Goal: Information Seeking & Learning: Learn about a topic

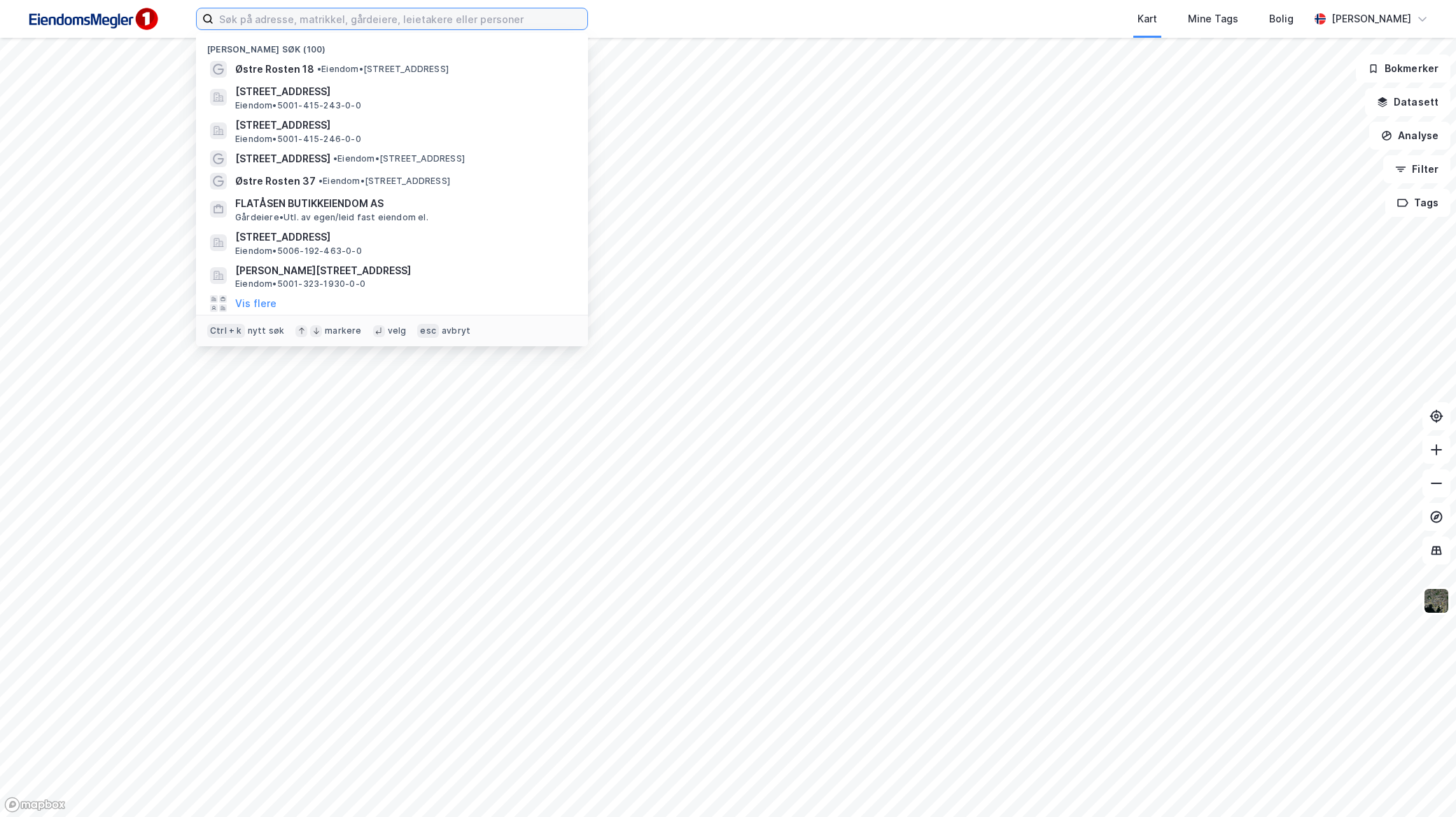
click at [462, 16] on input at bounding box center [400, 19] width 374 height 21
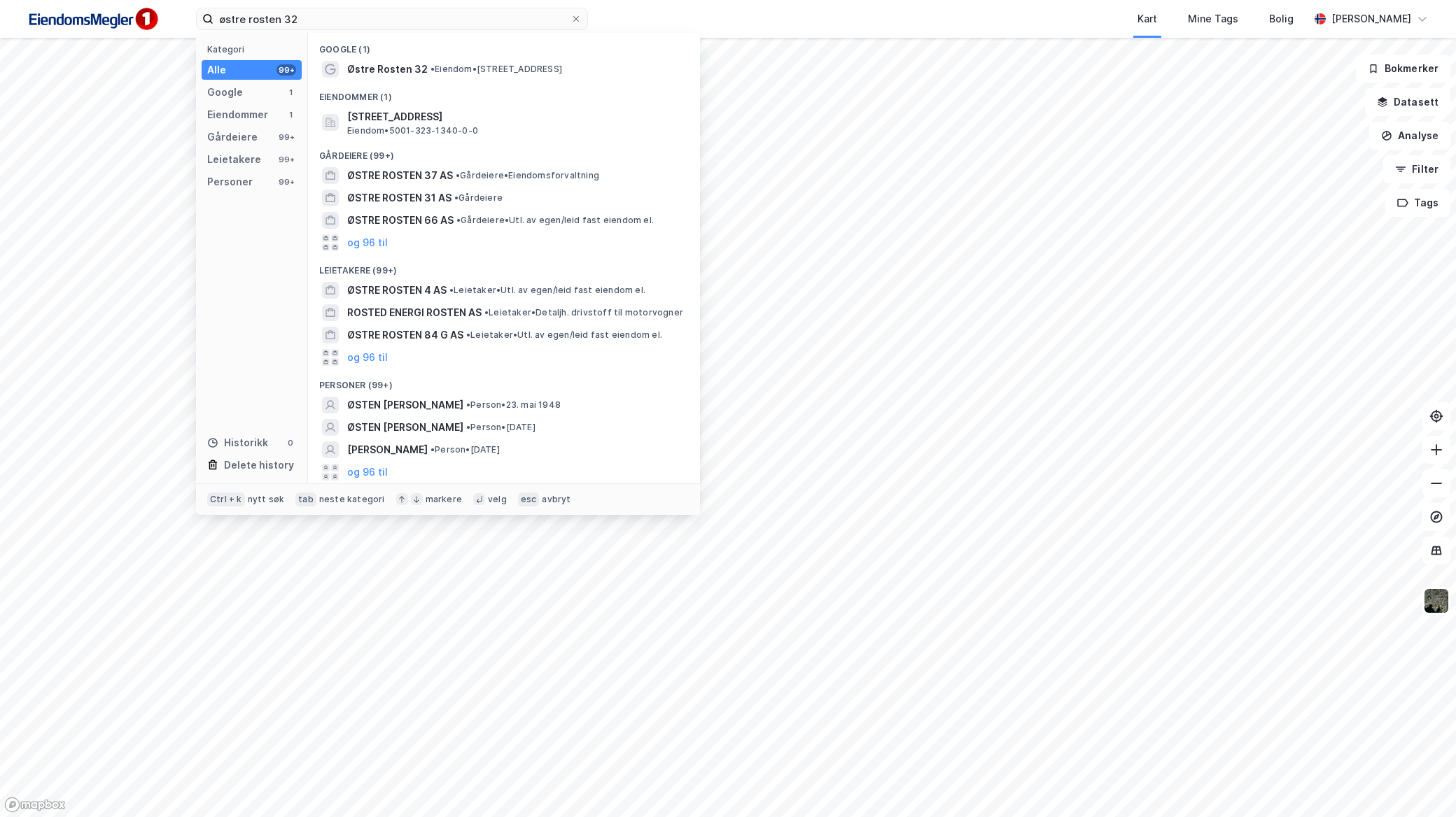
click at [417, 73] on span "Østre Rosten 32" at bounding box center [387, 69] width 81 height 17
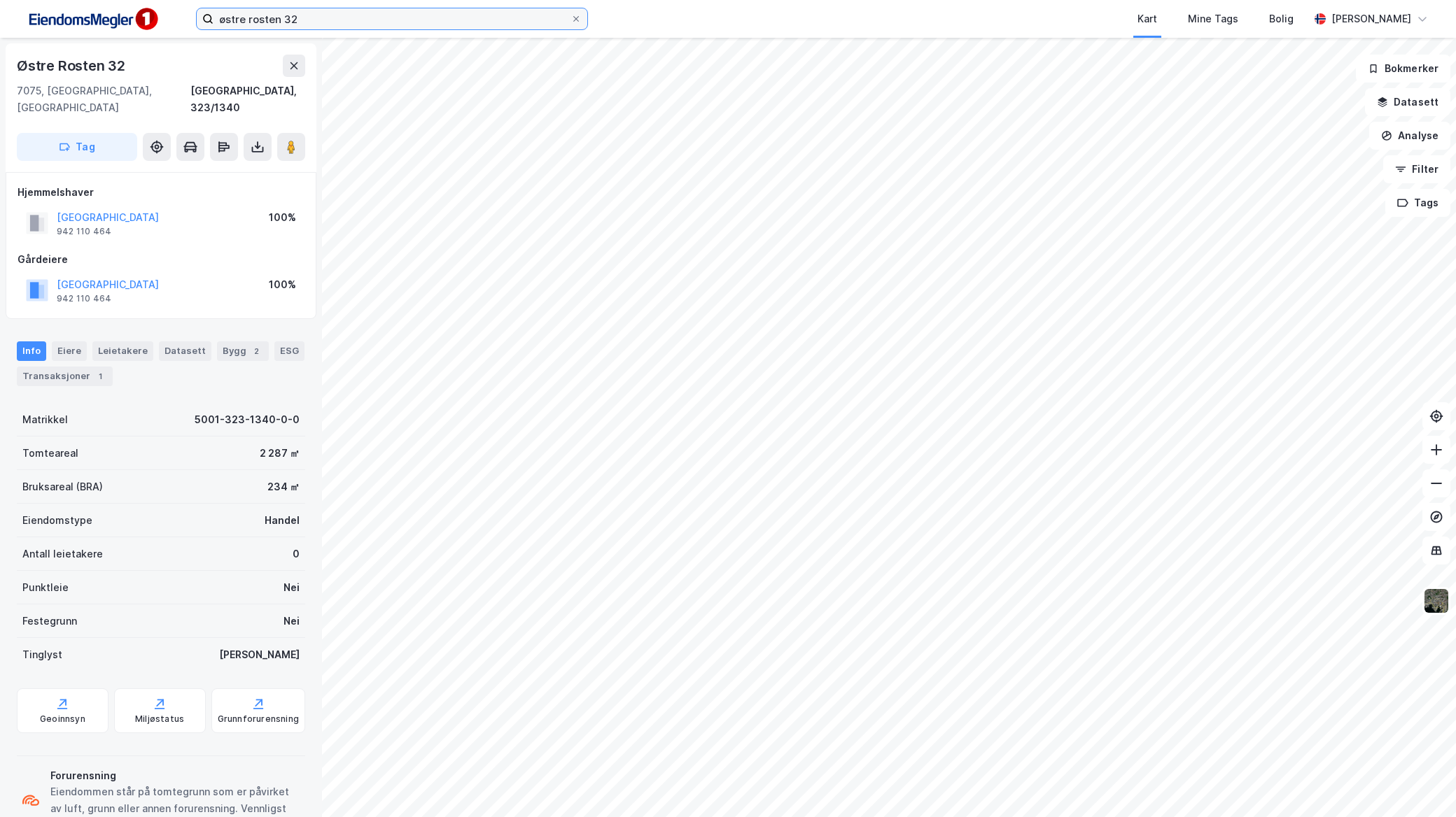
click at [324, 23] on input "østre rosten 32" at bounding box center [392, 19] width 357 height 21
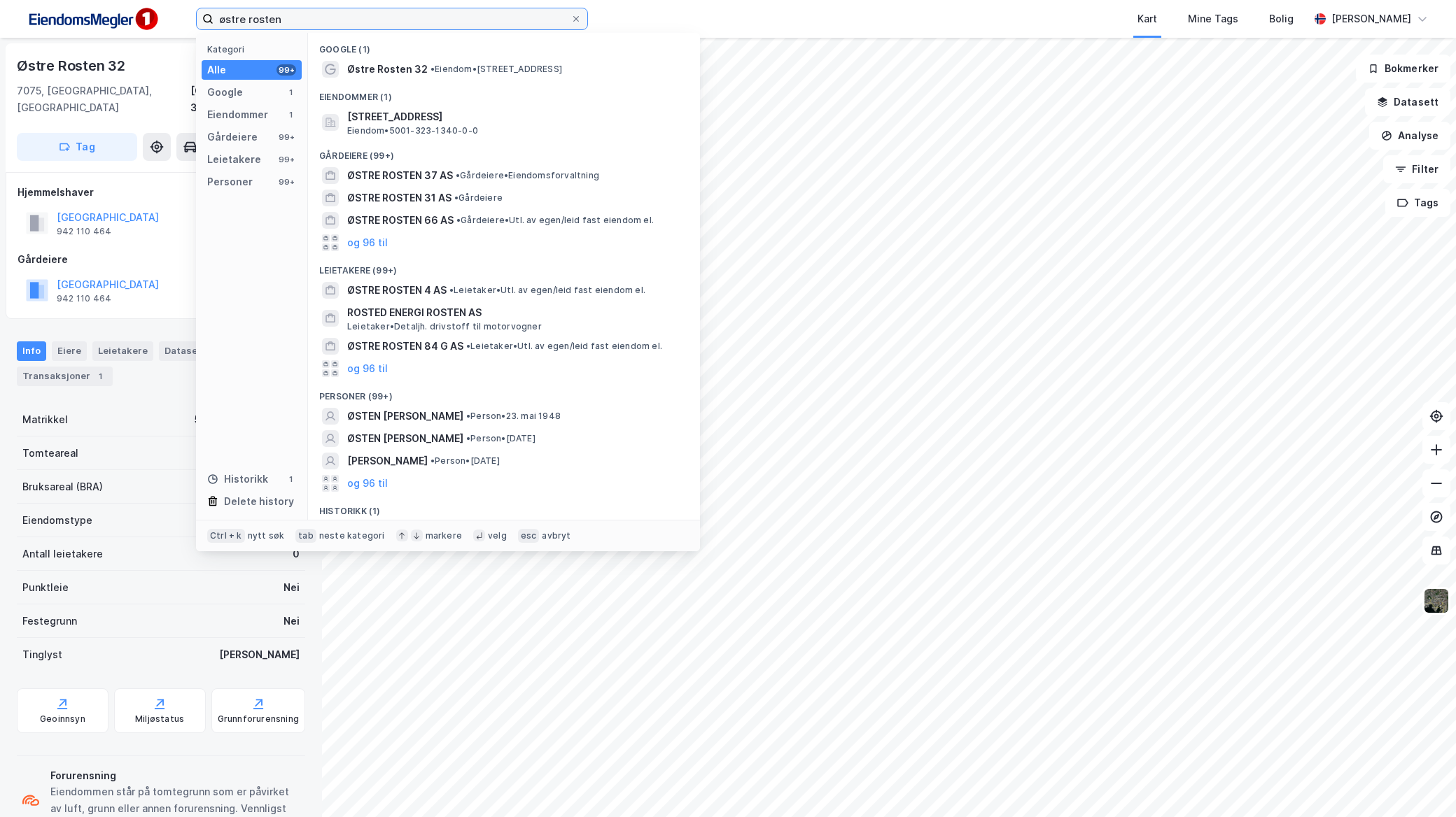
type input "østre"
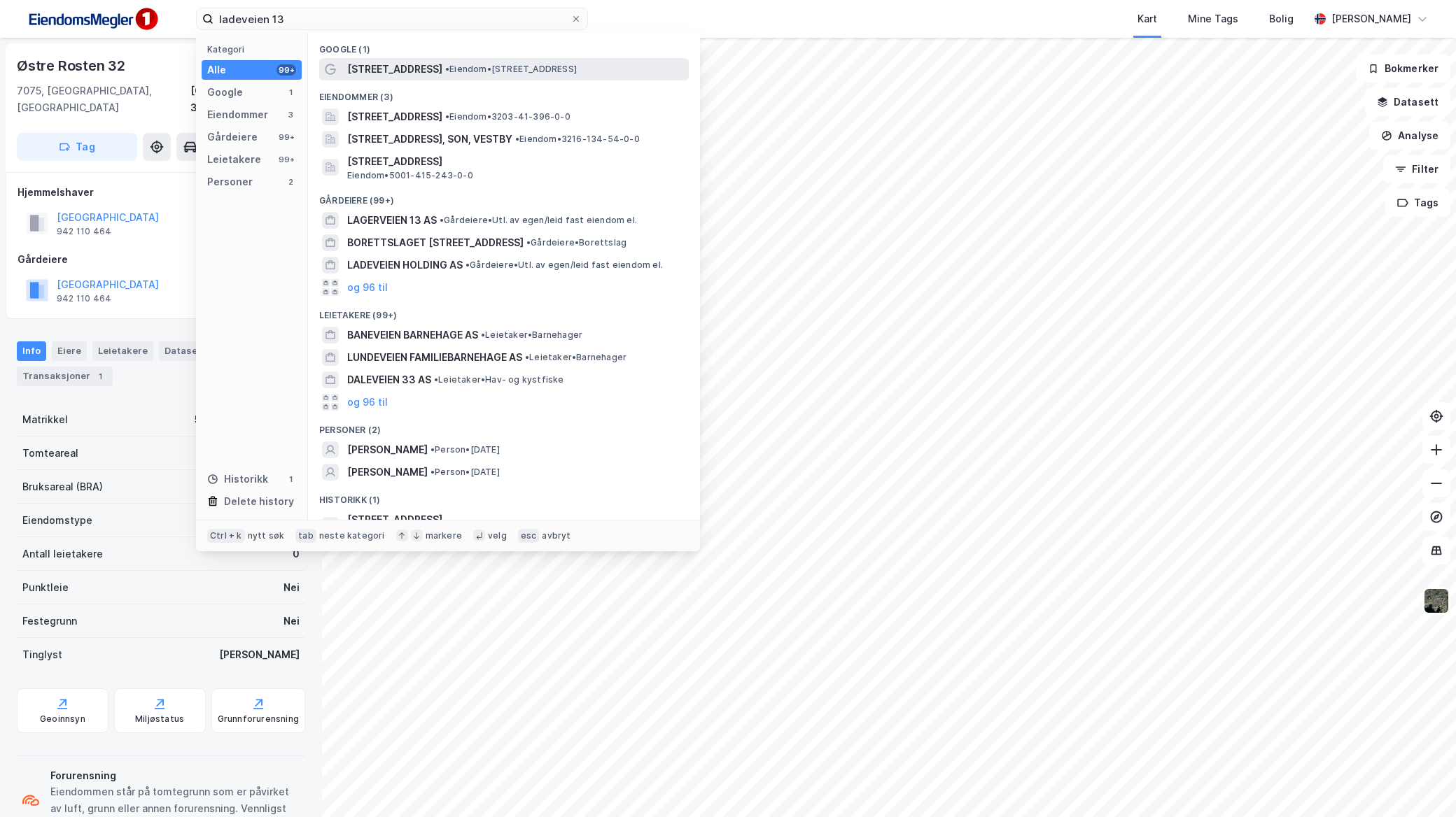
click at [414, 61] on div "[STREET_ADDRESS] • Eiendom • [STREET_ADDRESS]" at bounding box center [516, 69] width 339 height 17
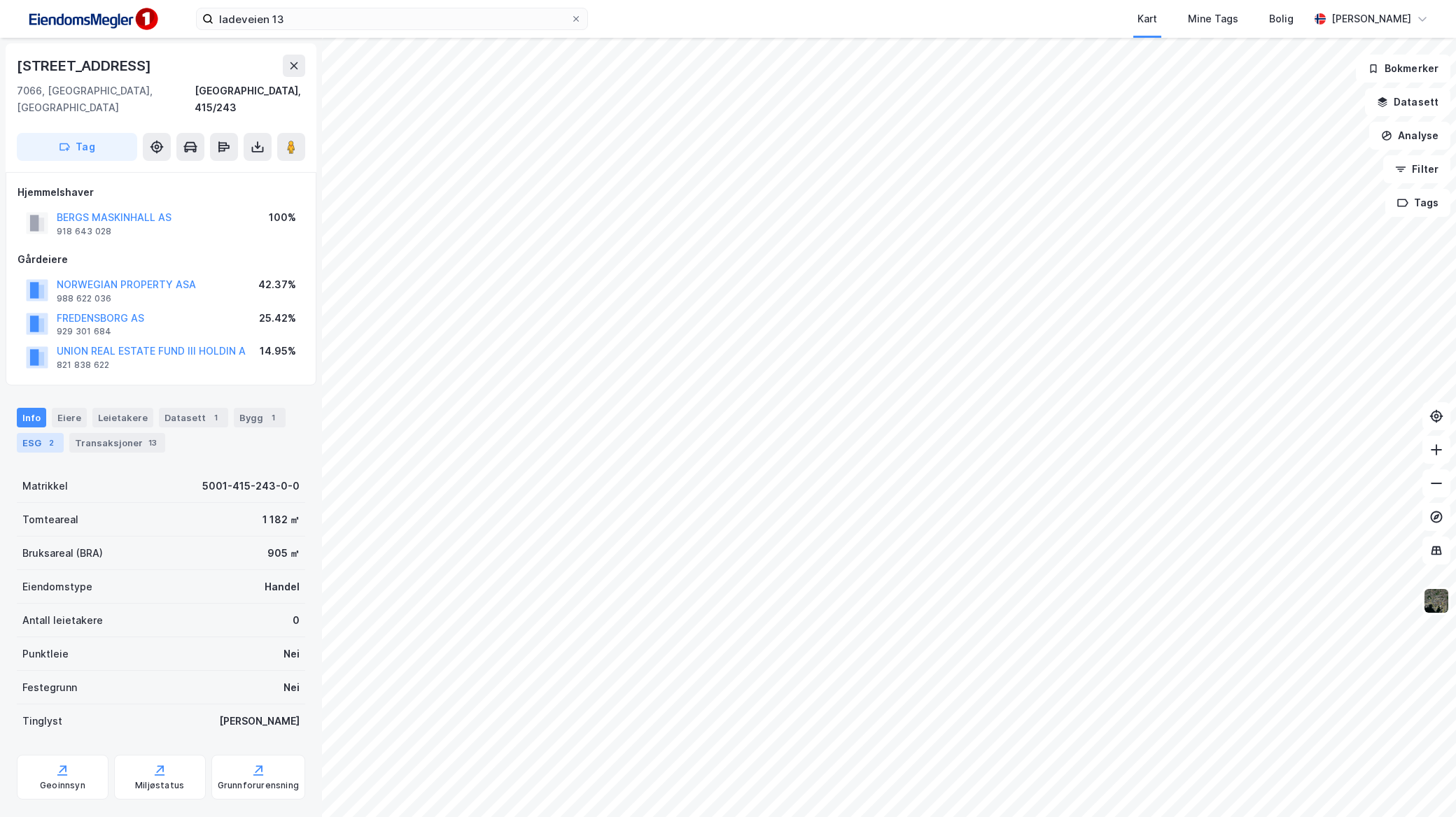
click at [51, 436] on div "2" at bounding box center [51, 443] width 14 height 14
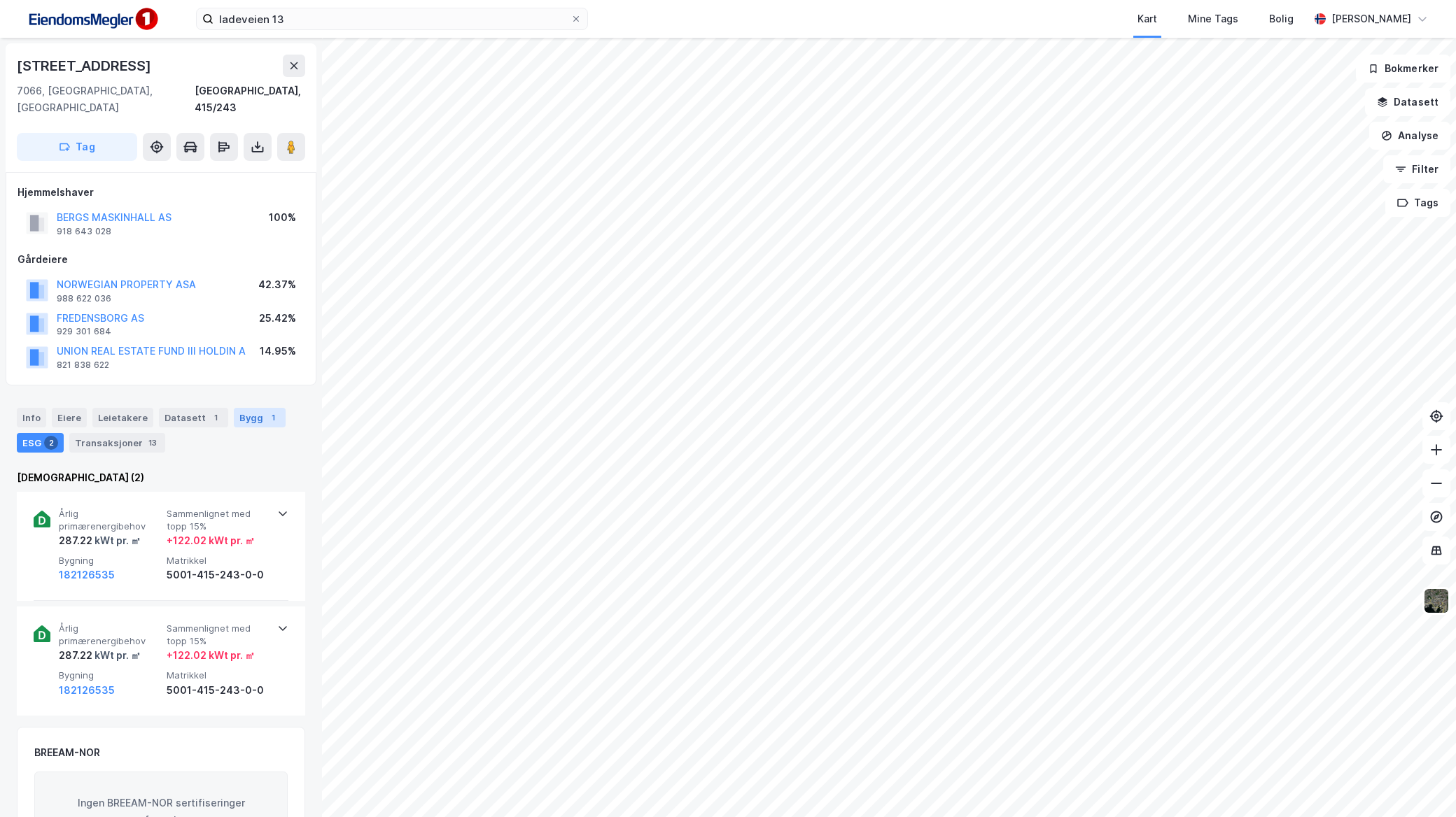
click at [249, 408] on div "Bygg 1" at bounding box center [259, 418] width 52 height 20
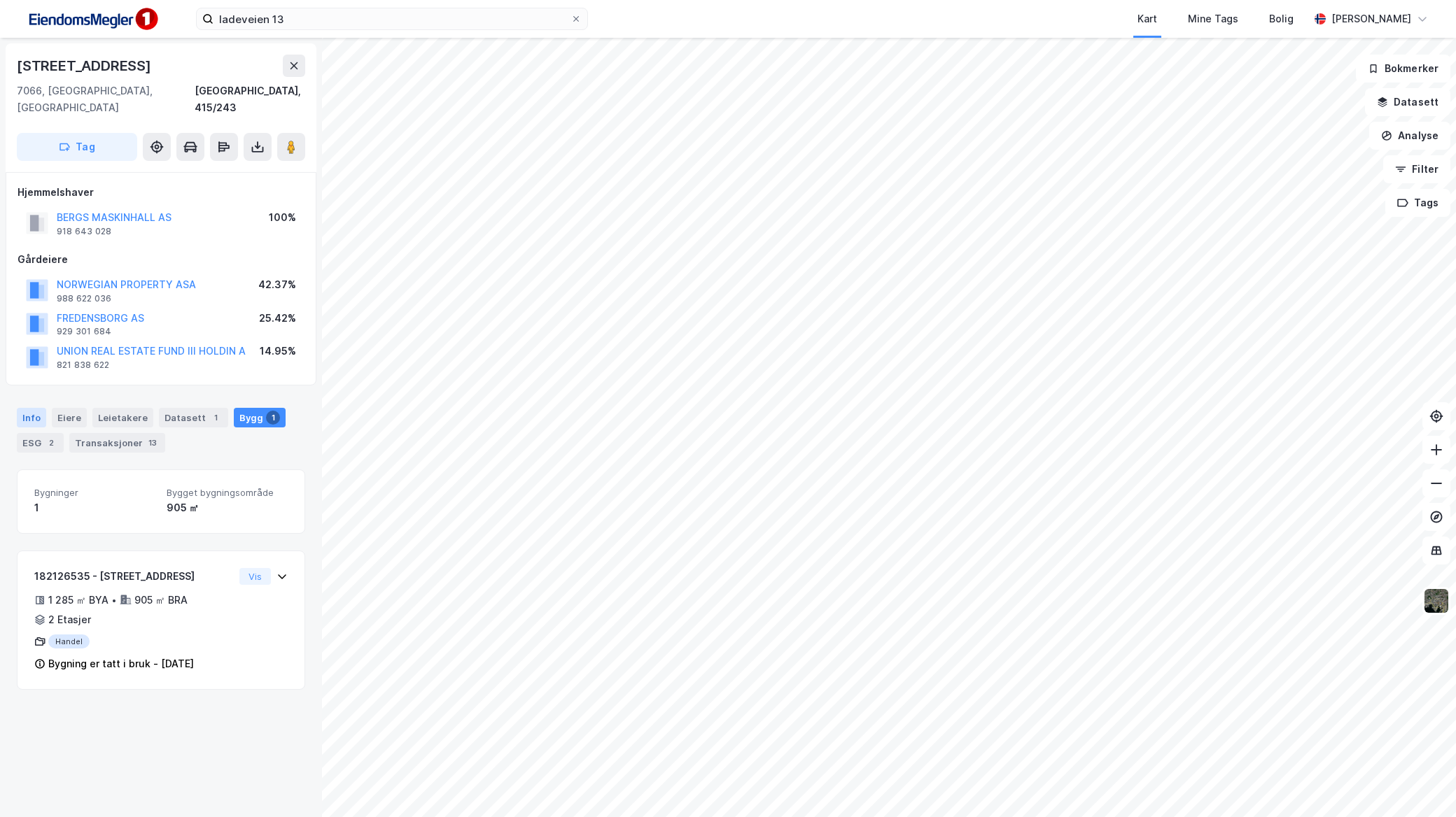
click at [26, 408] on div "Info" at bounding box center [32, 418] width 30 height 20
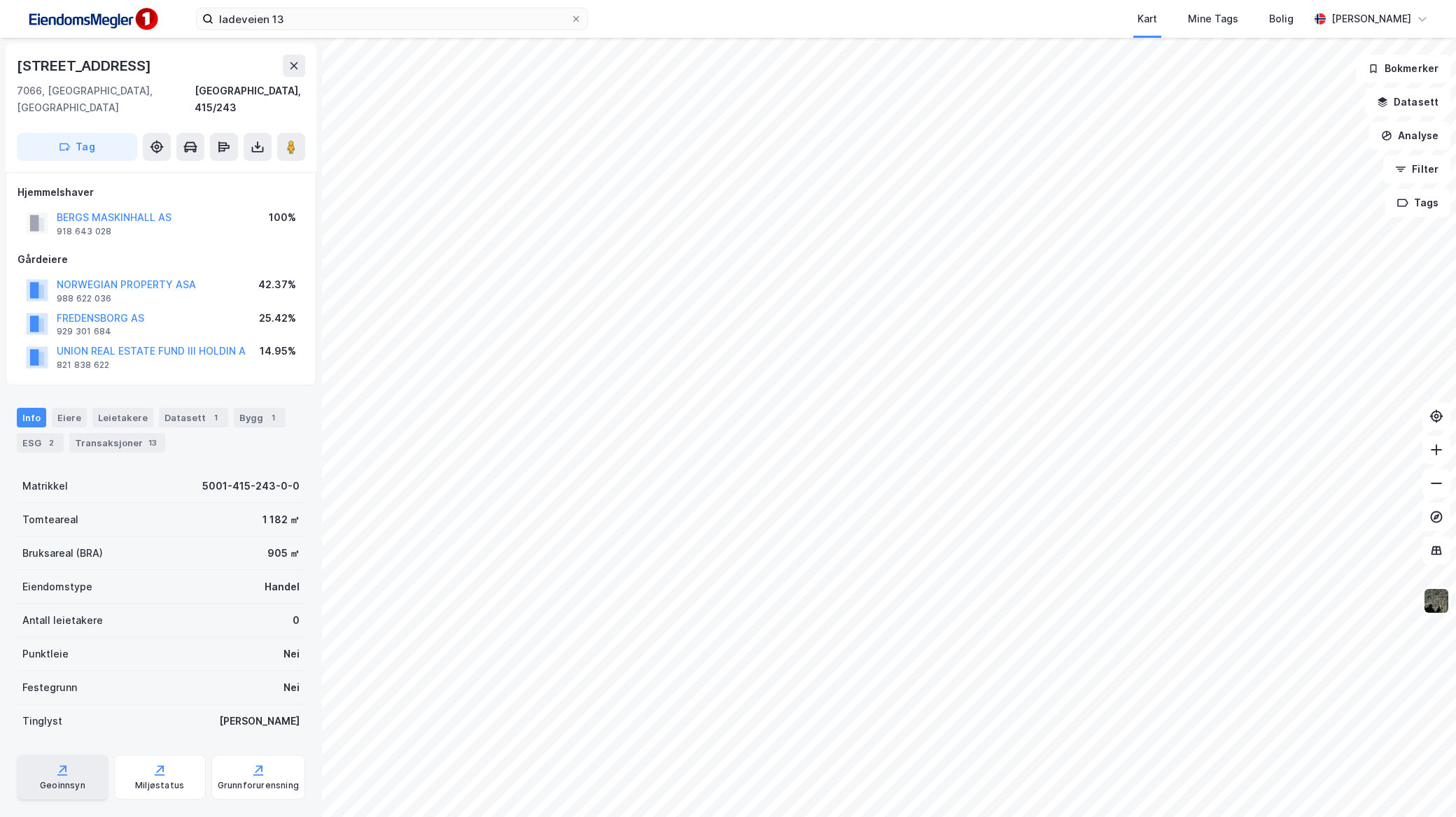
click at [75, 761] on div "Geoinnsyn" at bounding box center [62, 777] width 91 height 45
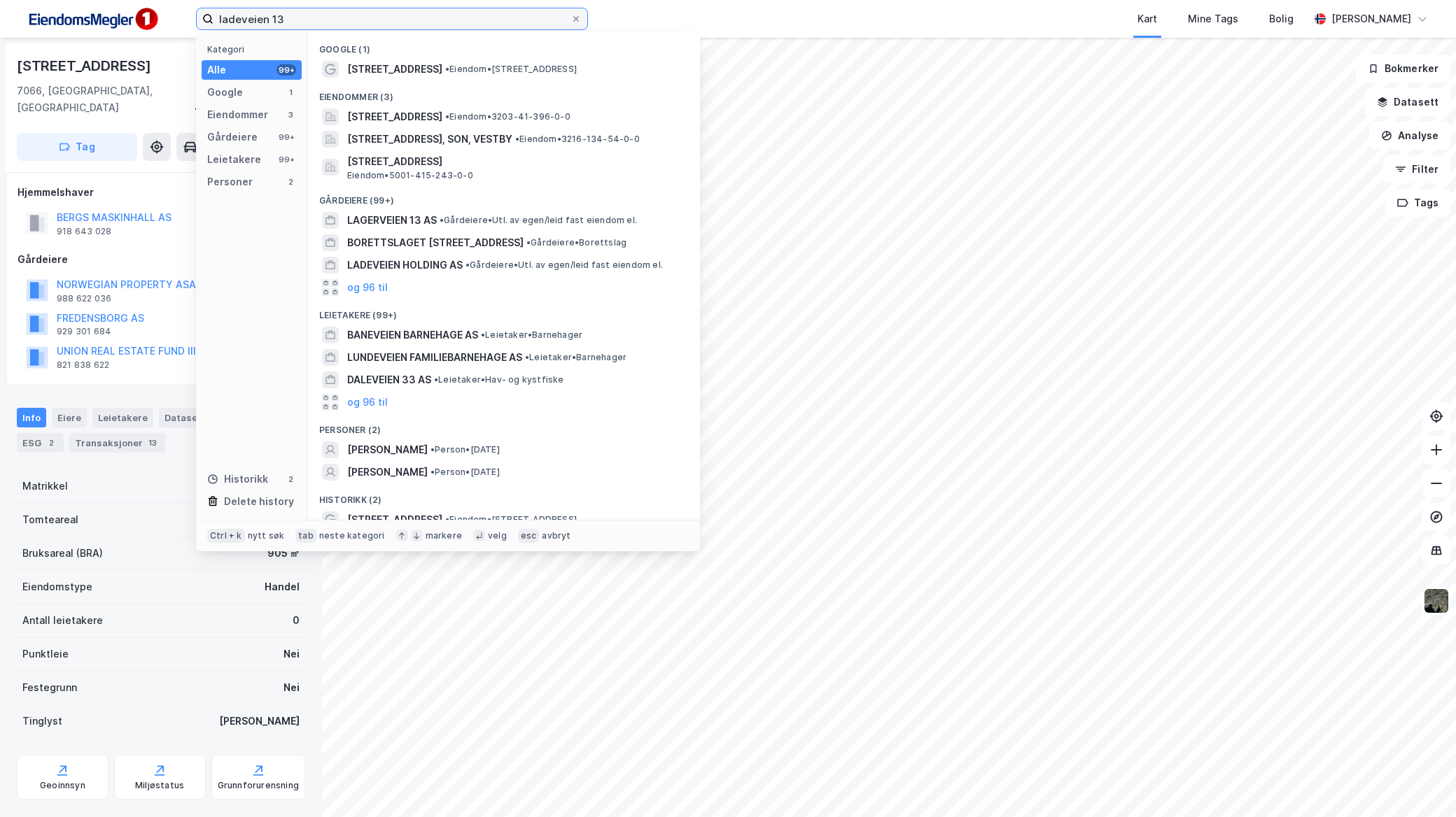
click at [427, 16] on input "ladeveien 13" at bounding box center [392, 19] width 357 height 21
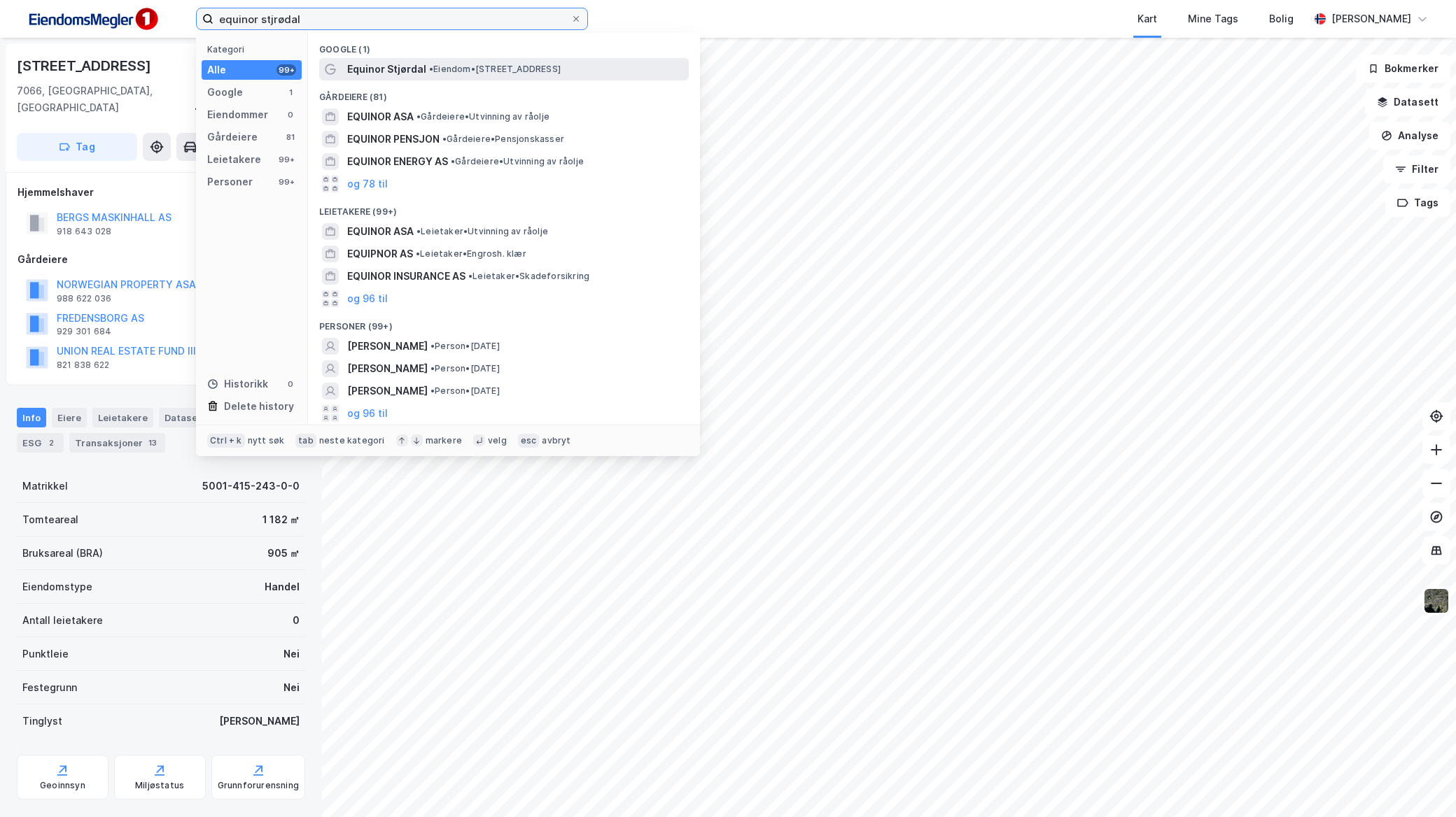
type input "equinor stjrødal"
click at [430, 62] on div "Equinor Stjørdal • Eiendom • [STREET_ADDRESS]" at bounding box center [516, 69] width 339 height 17
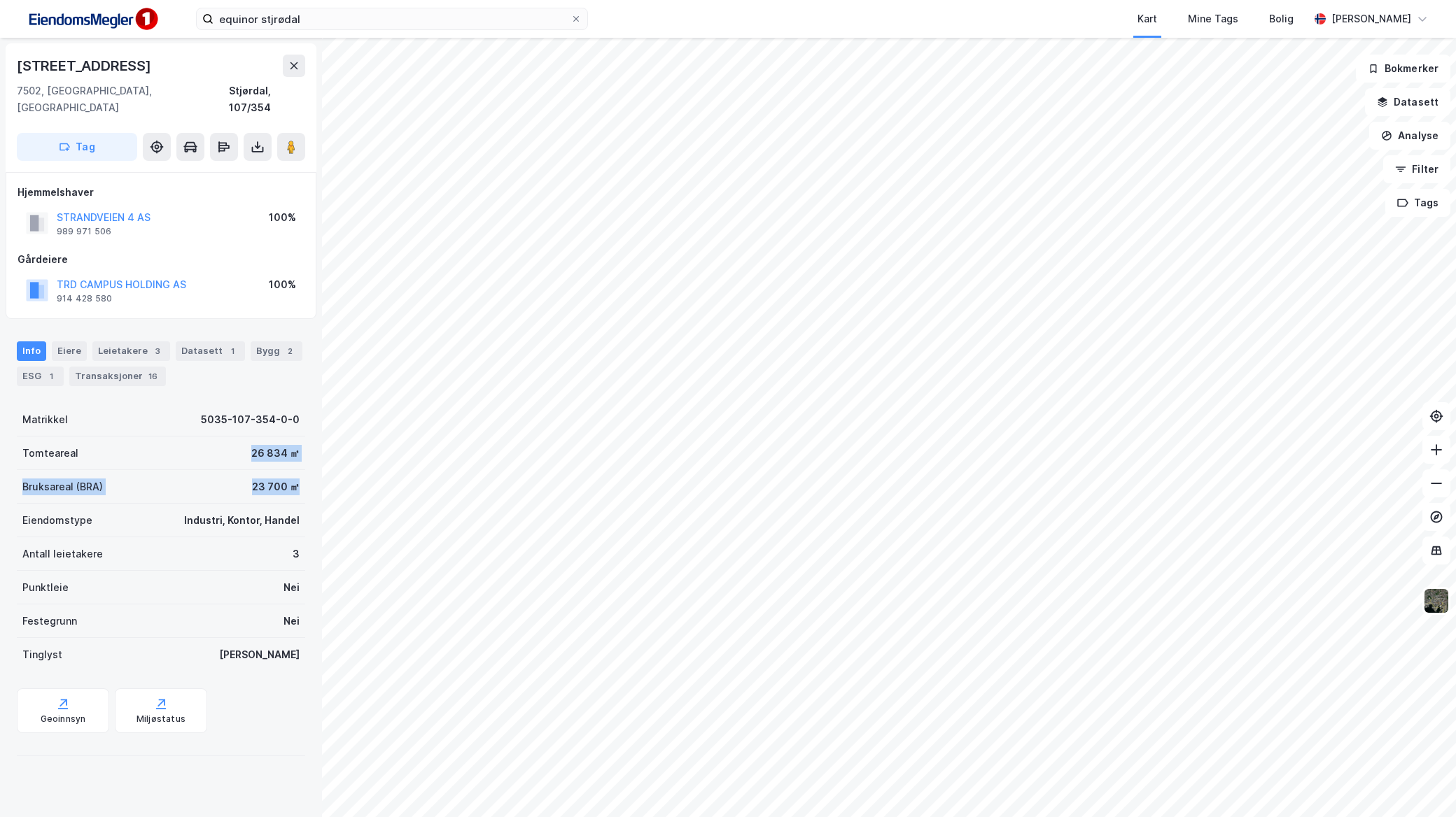
drag, startPoint x: 289, startPoint y: 472, endPoint x: 204, endPoint y: 444, distance: 89.5
click at [203, 442] on div "Matrikkel 5035-107-354-0-0 Tomteareal 26 834 ㎡ Bruksareal (BRA) 23 700 ㎡ Eiendo…" at bounding box center [161, 537] width 288 height 269
click at [234, 476] on div "Bruksareal (BRA) 23 700 ㎡" at bounding box center [161, 486] width 288 height 33
drag, startPoint x: 300, startPoint y: 474, endPoint x: 227, endPoint y: 474, distance: 73.0
click at [227, 474] on div "Wessels Veg 41 7502, [GEOGRAPHIC_DATA], [GEOGRAPHIC_DATA], 107/354 Tag Hjemmels…" at bounding box center [161, 427] width 322 height 779
